Goal: Transaction & Acquisition: Obtain resource

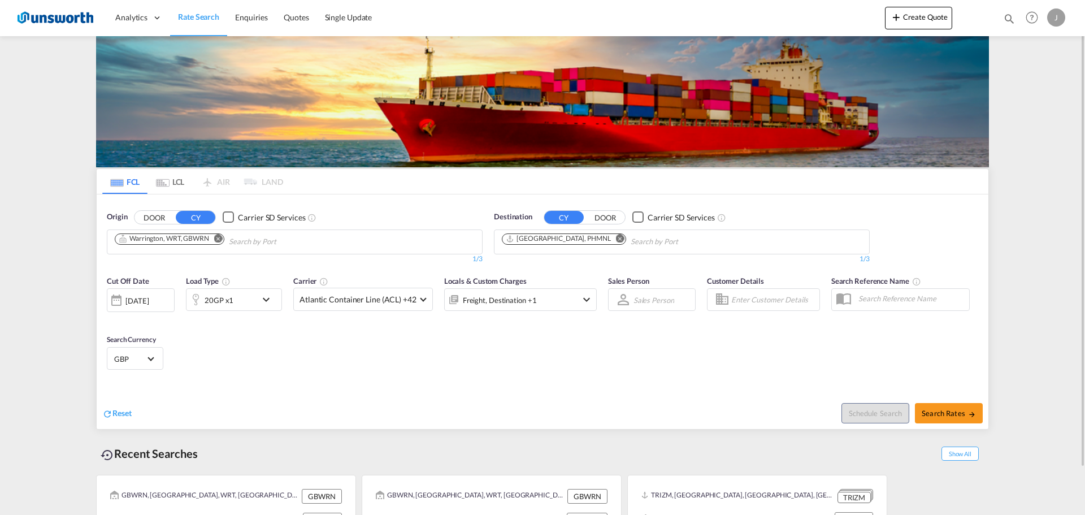
click at [220, 239] on md-icon "Remove" at bounding box center [218, 238] width 8 height 8
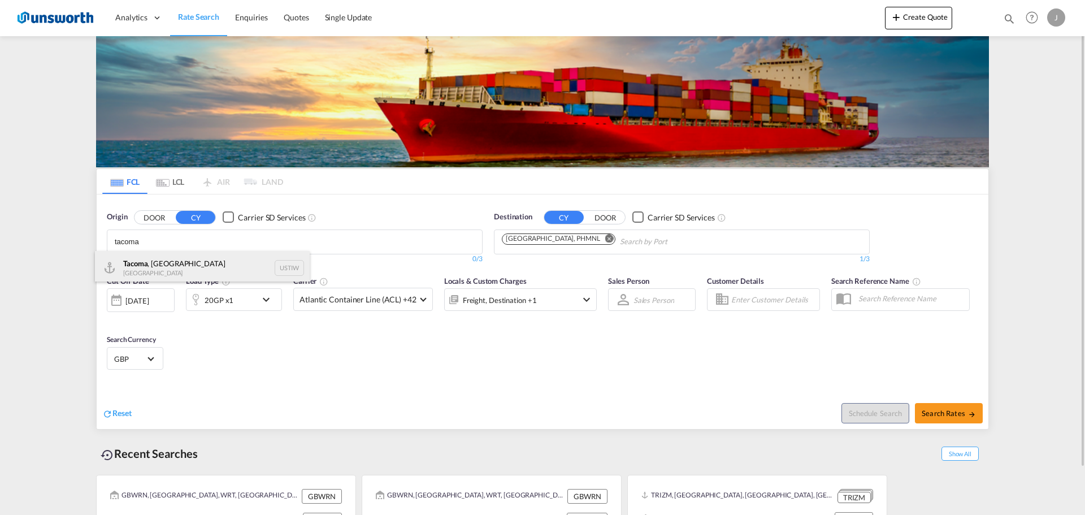
type input "tacoma"
click at [155, 262] on div "Tacoma , WA United States USTIW" at bounding box center [202, 268] width 215 height 34
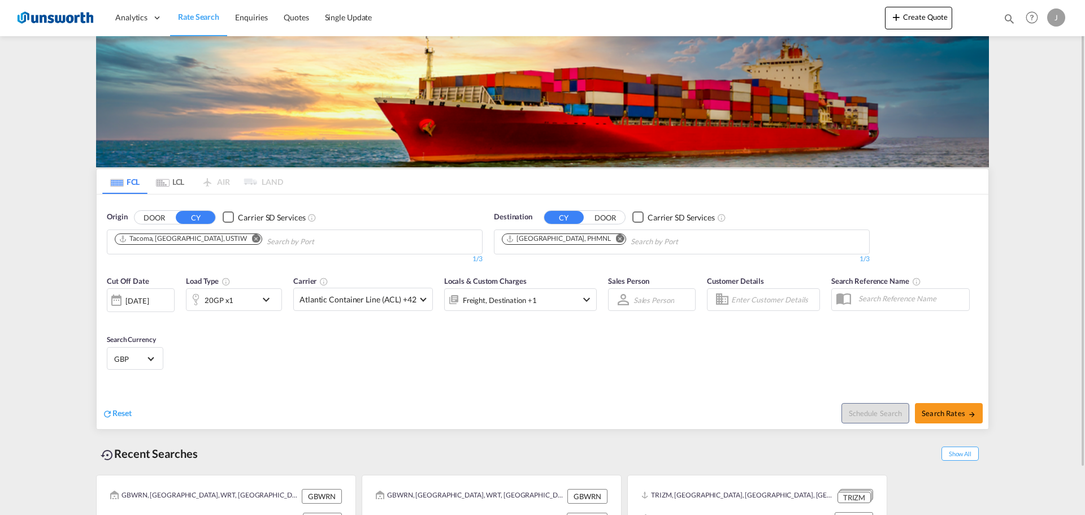
click at [616, 238] on md-icon "Remove" at bounding box center [620, 238] width 8 height 8
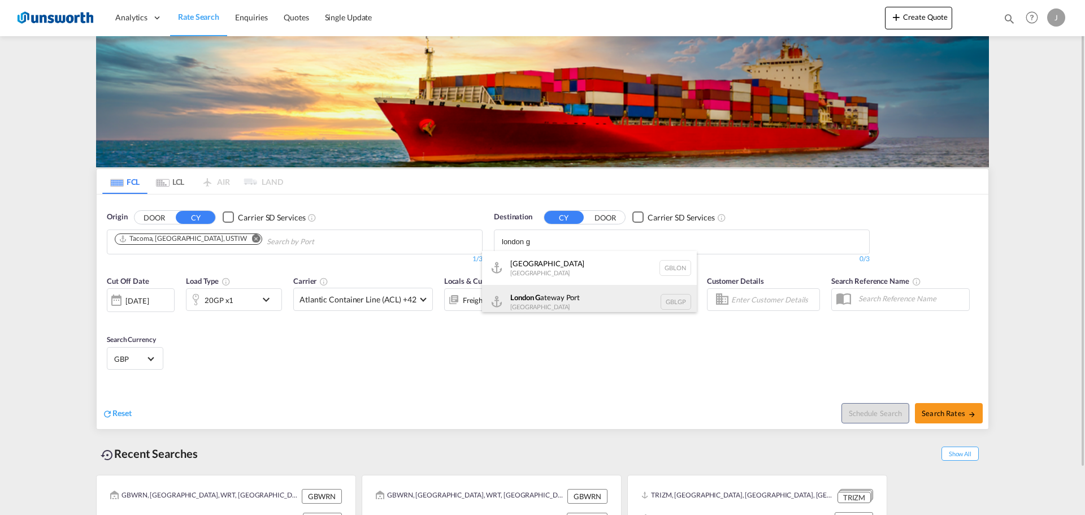
type input "london g"
click at [543, 297] on div "London G ateway Port United Kingdom GBLGP" at bounding box center [589, 302] width 215 height 34
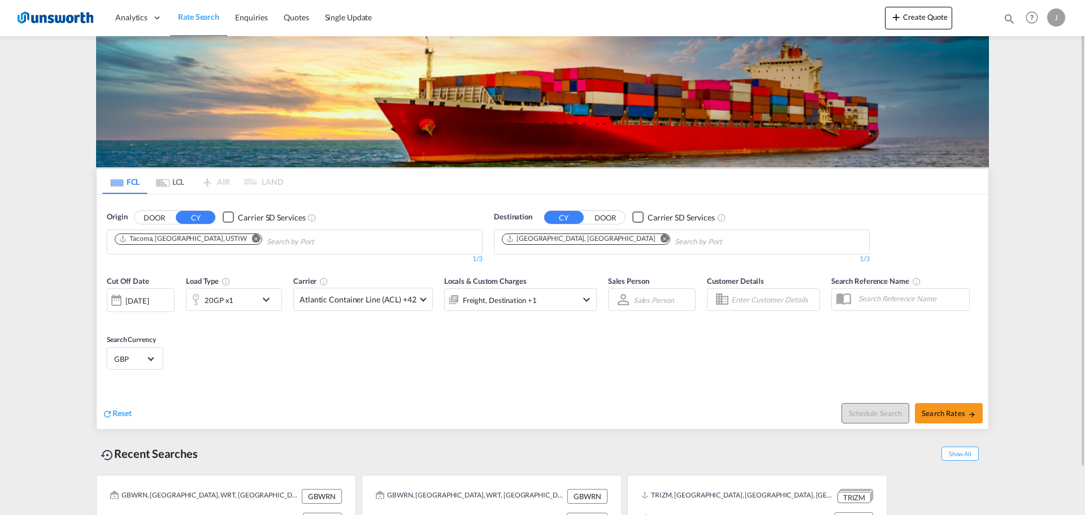
click at [270, 296] on md-icon "icon-chevron-down" at bounding box center [268, 300] width 19 height 14
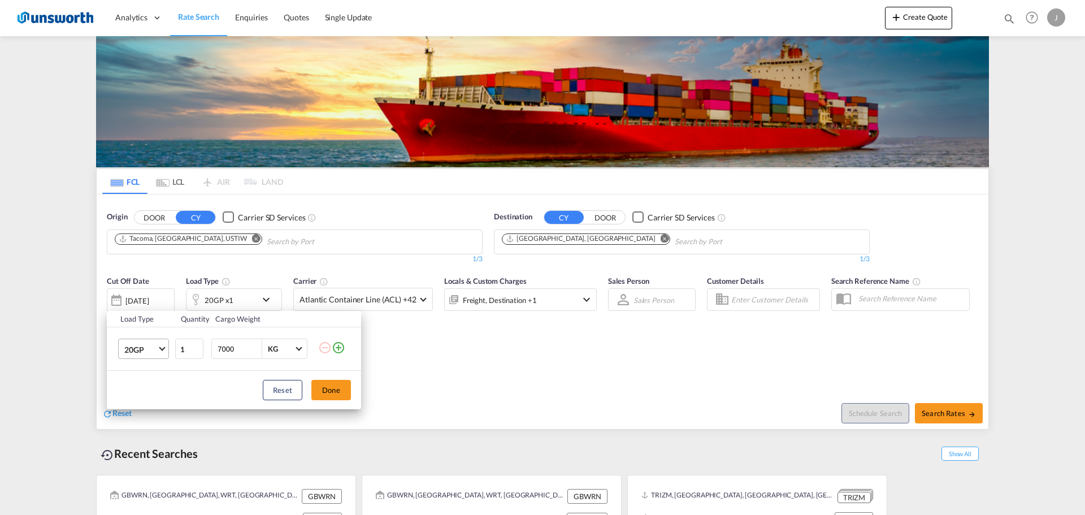
click at [161, 350] on span "Choose: \a20GP" at bounding box center [162, 348] width 6 height 6
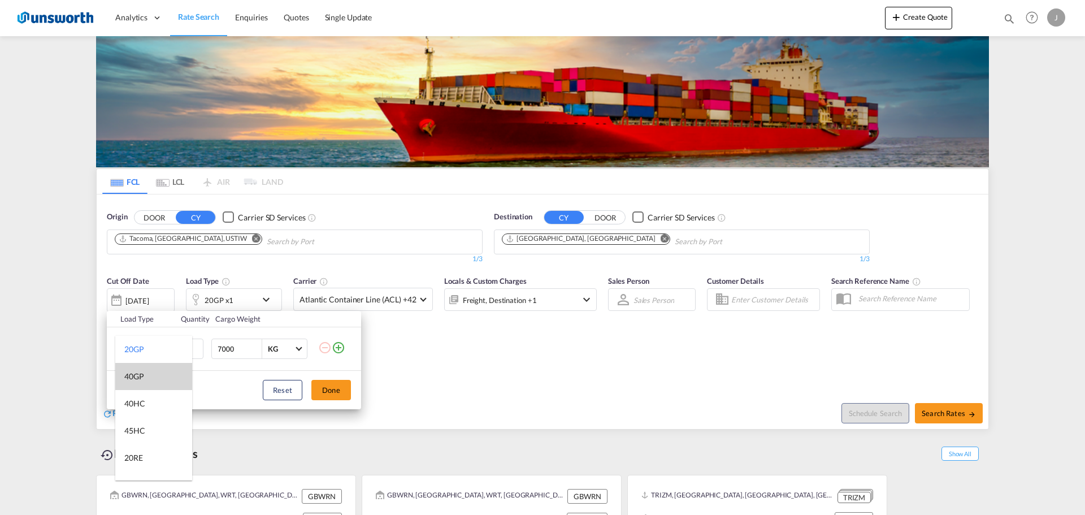
click at [143, 369] on md-option "40GP" at bounding box center [153, 376] width 77 height 27
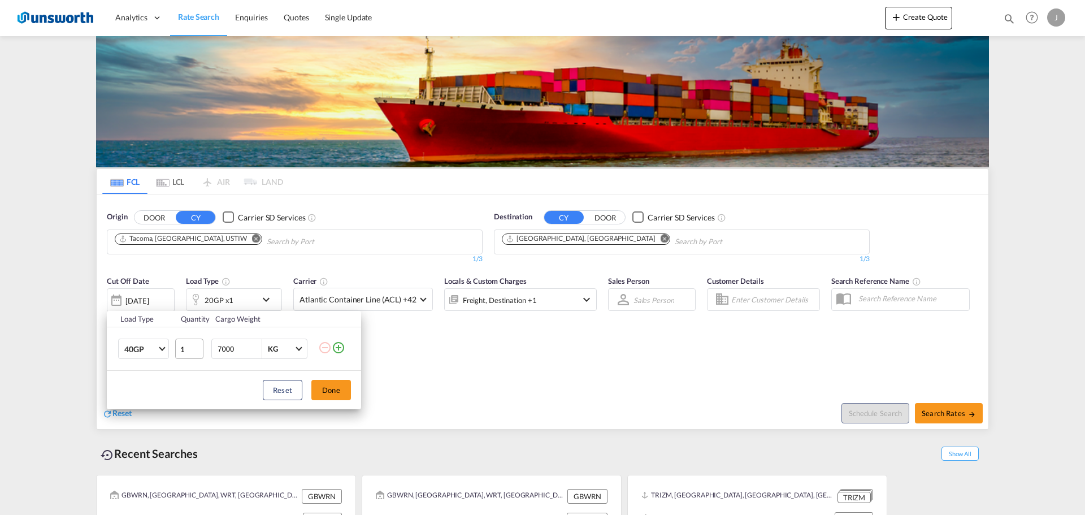
drag, startPoint x: 234, startPoint y: 349, endPoint x: 196, endPoint y: 346, distance: 39.1
click at [196, 346] on tr "40GP 1 7000 KG KG" at bounding box center [234, 349] width 254 height 44
type input "20000"
click at [332, 392] on button "Done" at bounding box center [331, 390] width 40 height 20
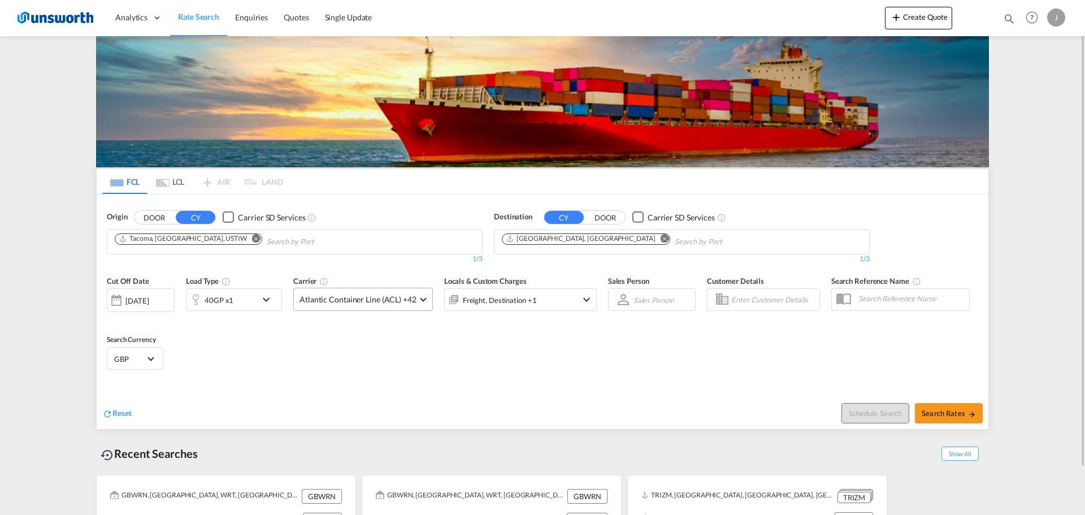
click at [416, 304] on md-select-value "Atlantic Container Line (ACL) +42" at bounding box center [363, 299] width 138 height 22
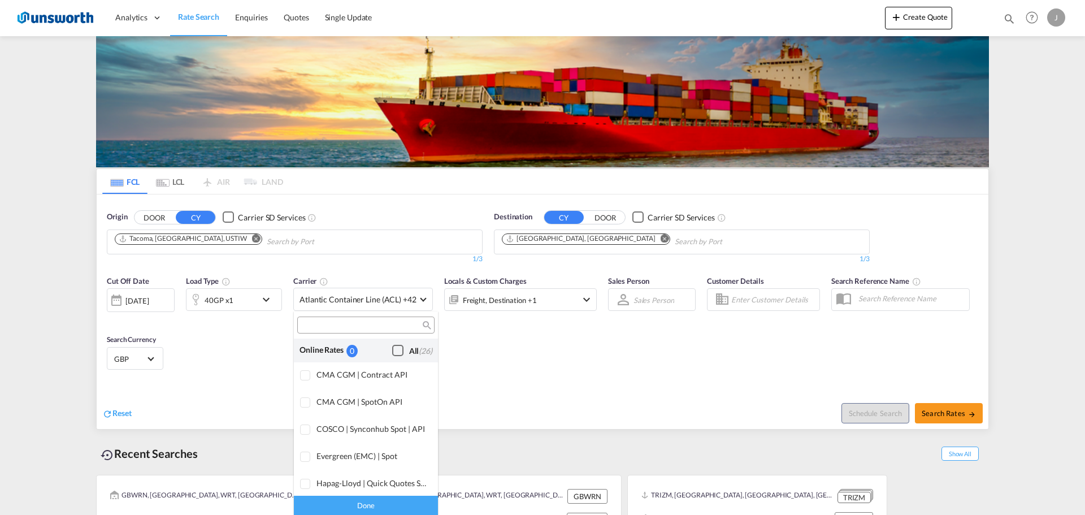
click at [392, 348] on div "Checkbox No Ink" at bounding box center [397, 350] width 11 height 11
click at [373, 506] on div "Done" at bounding box center [366, 505] width 144 height 20
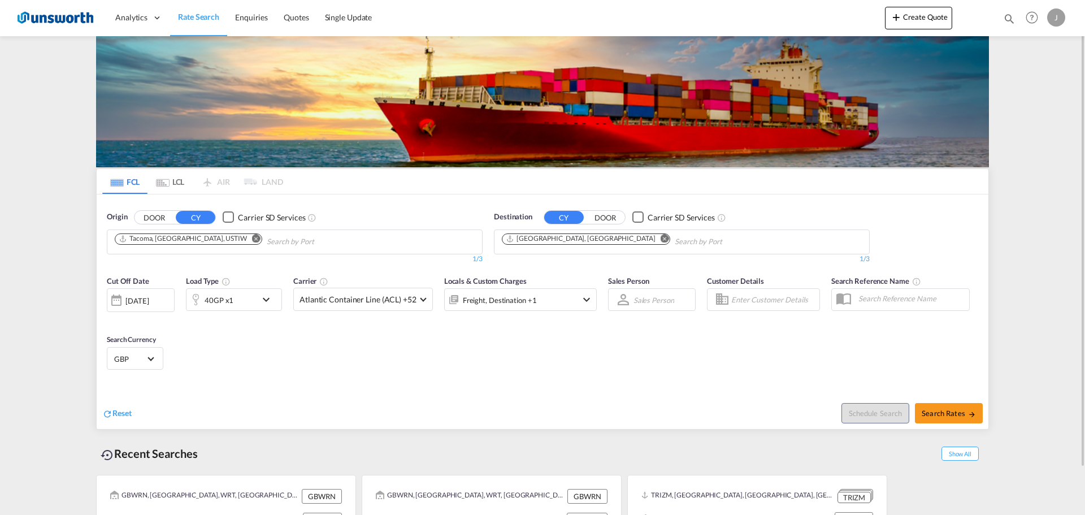
click at [572, 300] on div "Freight, Destination +1" at bounding box center [520, 299] width 153 height 23
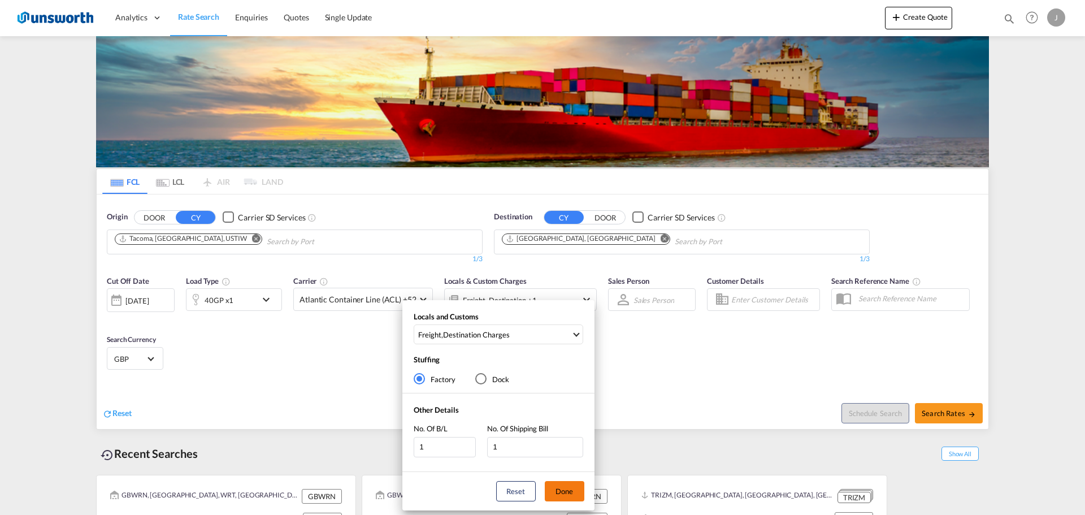
click at [563, 490] on button "Done" at bounding box center [565, 491] width 40 height 20
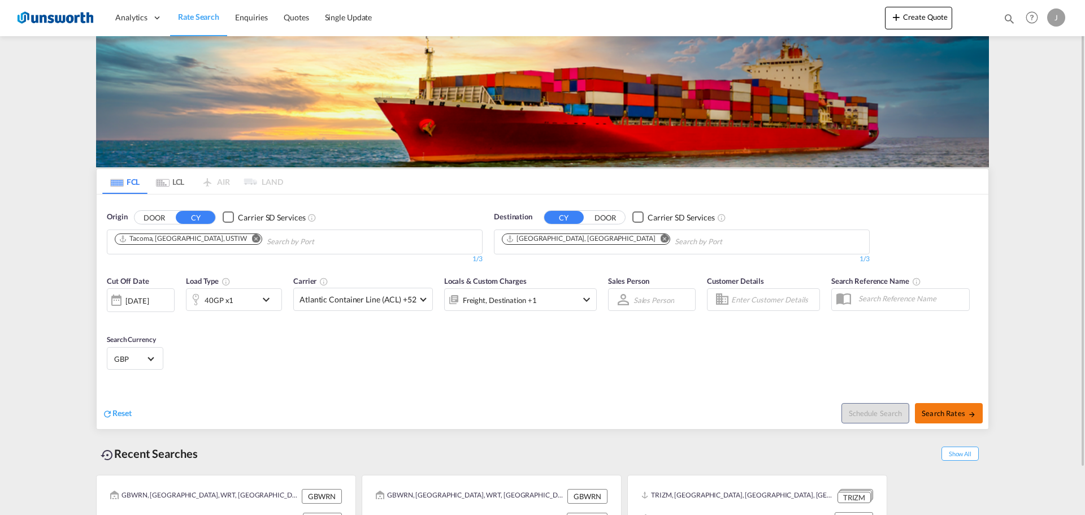
click at [946, 415] on span "Search Rates" at bounding box center [949, 413] width 54 height 9
type input "USTIW to GBLGP / 3 Oct 2025"
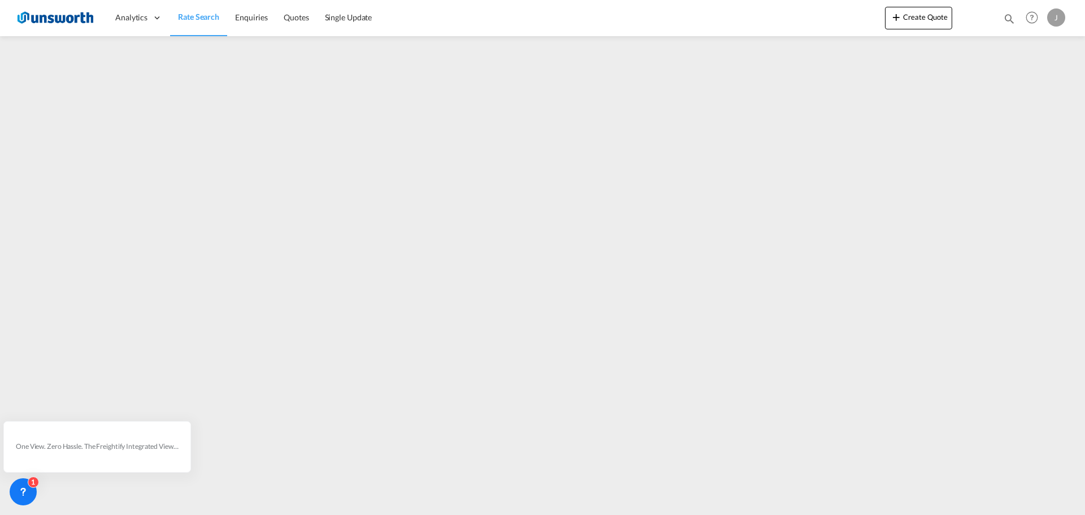
click at [187, 19] on span "Rate Search" at bounding box center [198, 17] width 41 height 10
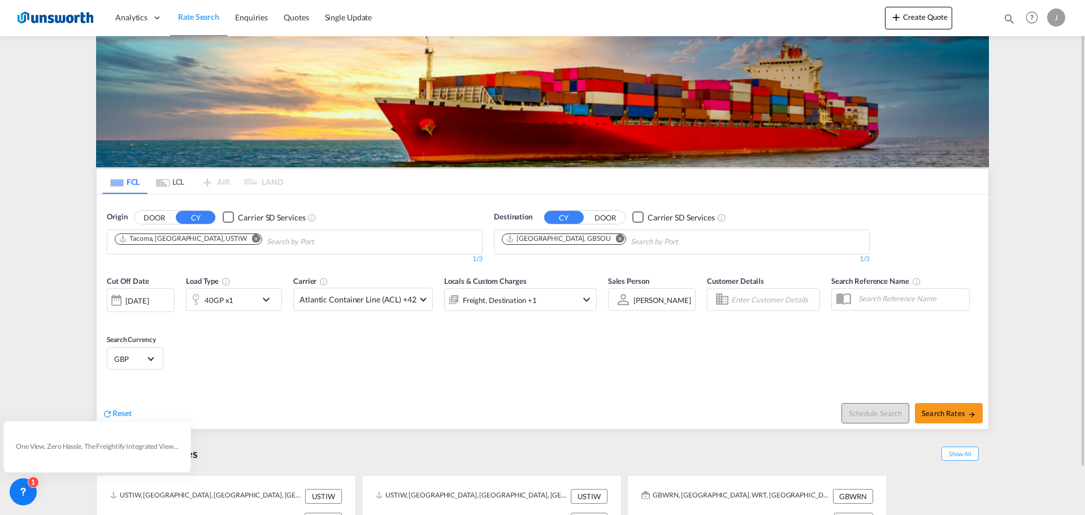
click at [252, 238] on md-icon "Remove" at bounding box center [256, 238] width 8 height 8
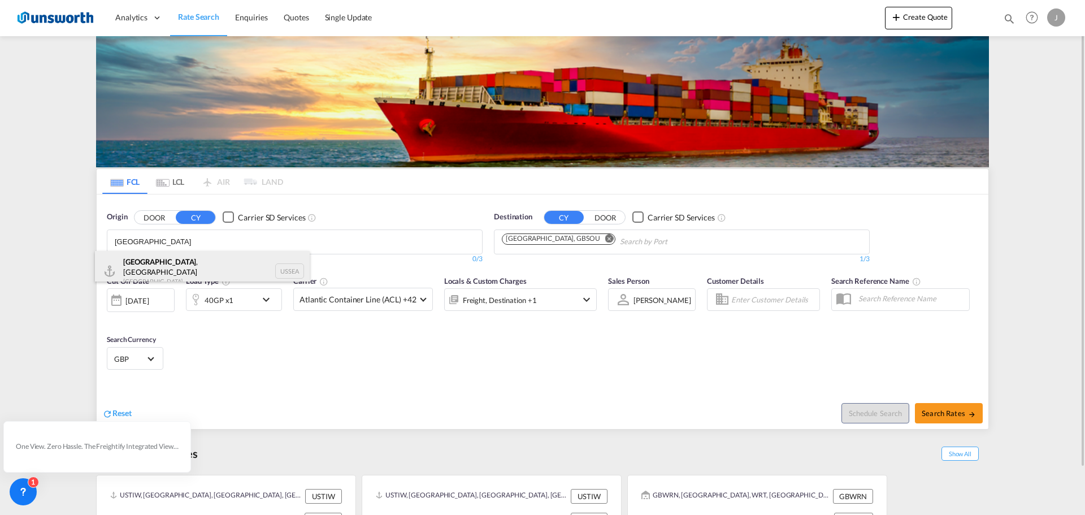
type input "seattle"
click at [162, 260] on div "Seattle , WA United States USSEA" at bounding box center [202, 271] width 215 height 41
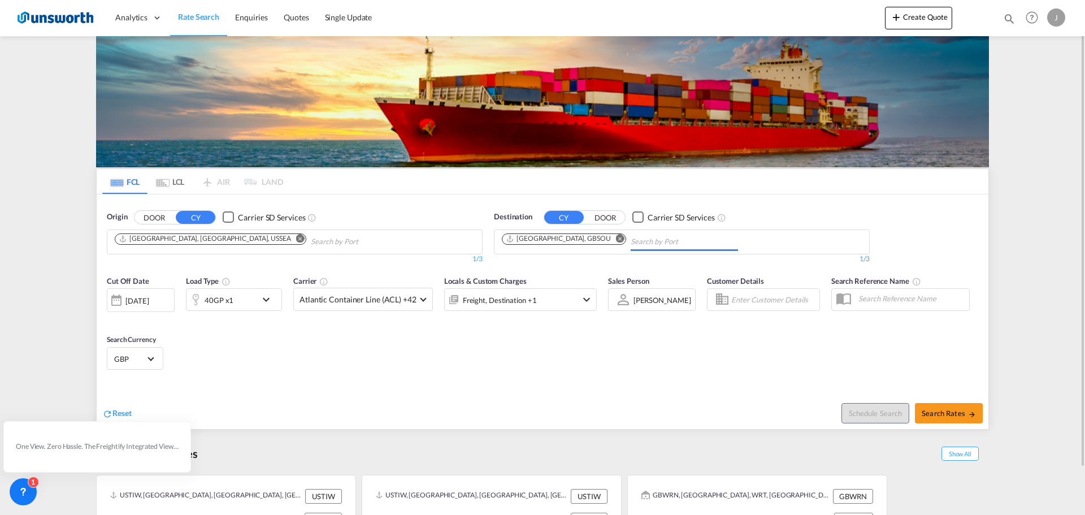
click at [631, 238] on input "Chips input." at bounding box center [684, 242] width 107 height 18
type input "london gate"
click at [637, 271] on div "London Gate way Port United Kingdom GBLGP" at bounding box center [690, 268] width 215 height 34
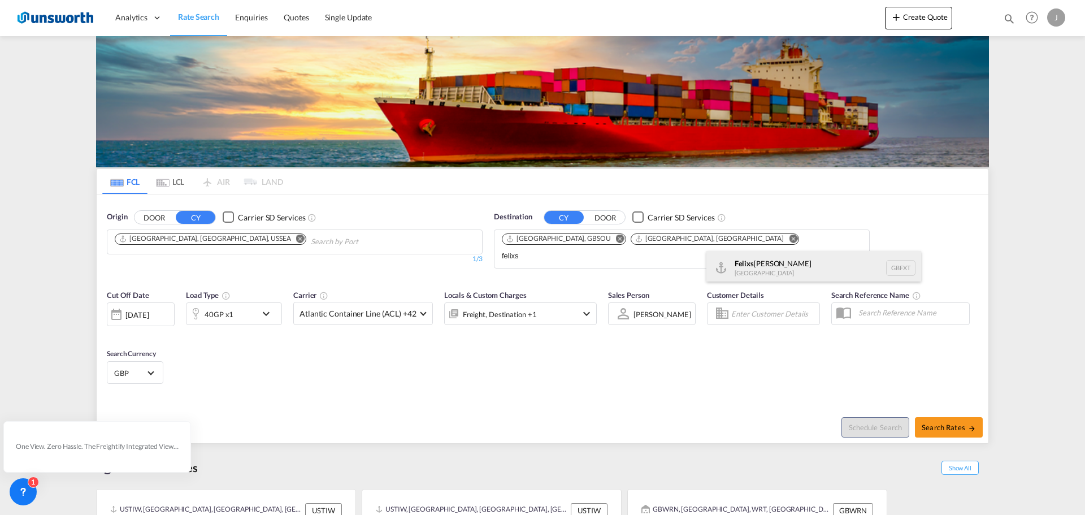
type input "felixs"
click at [750, 266] on div "Felixs towe United Kingdom GBFXT" at bounding box center [813, 268] width 215 height 34
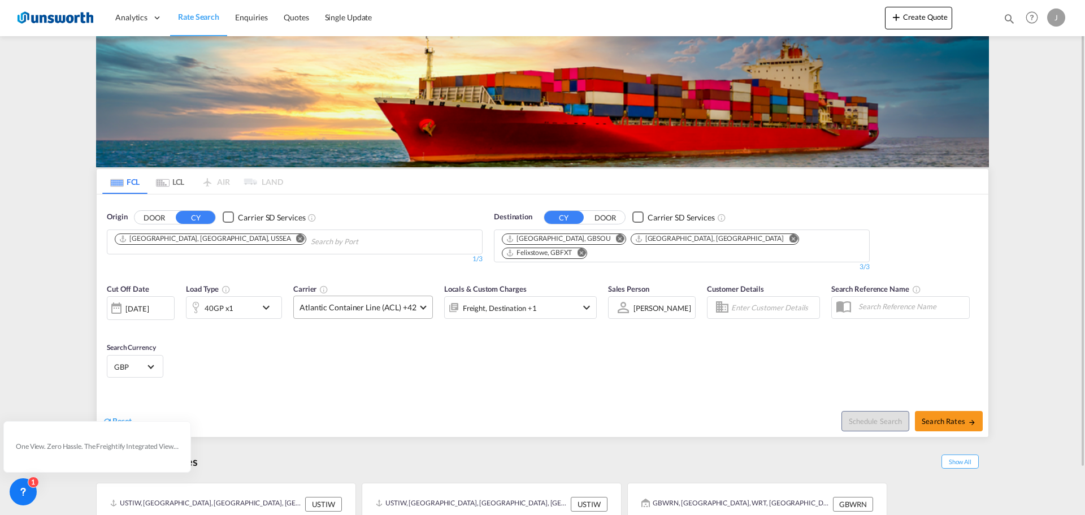
click at [401, 302] on span "Atlantic Container Line (ACL) +42" at bounding box center [357, 307] width 117 height 11
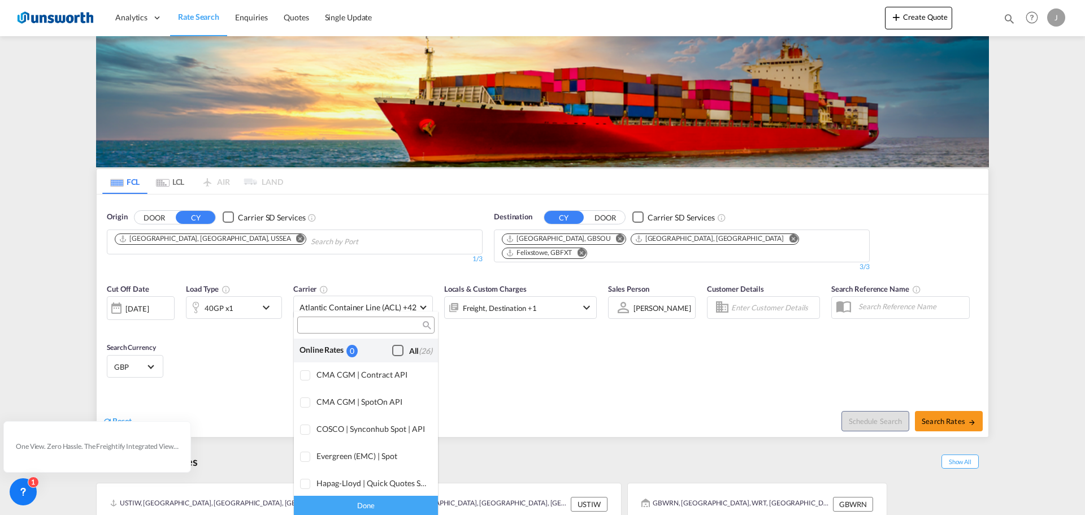
click at [392, 349] on div "Checkbox No Ink" at bounding box center [397, 350] width 11 height 11
click at [602, 357] on md-backdrop at bounding box center [542, 257] width 1085 height 515
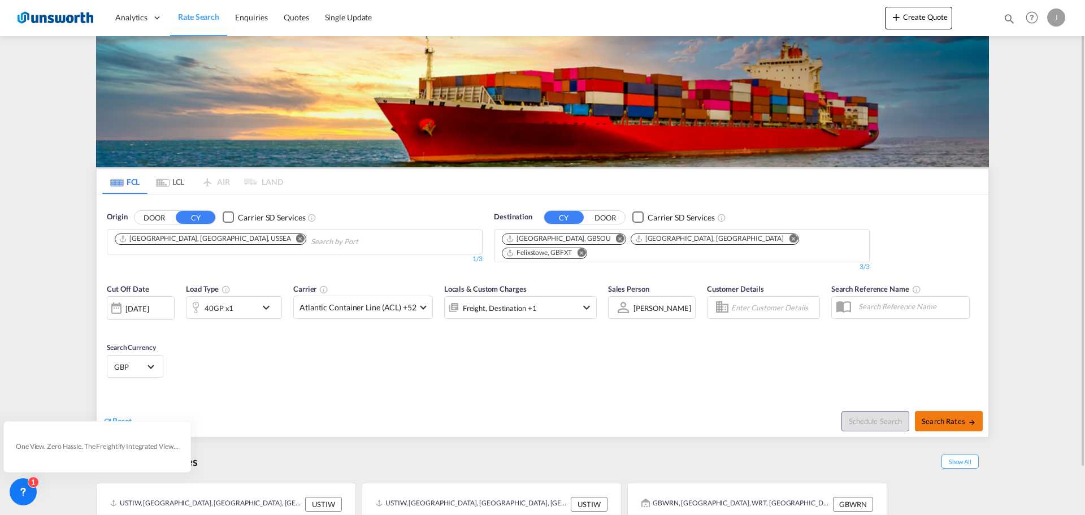
click at [948, 416] on span "Search Rates" at bounding box center [949, 420] width 54 height 9
type input "USSEA to GBSOU,GBLGP,GBFXT / 3 Oct 2025"
